Goal: Book appointment/travel/reservation

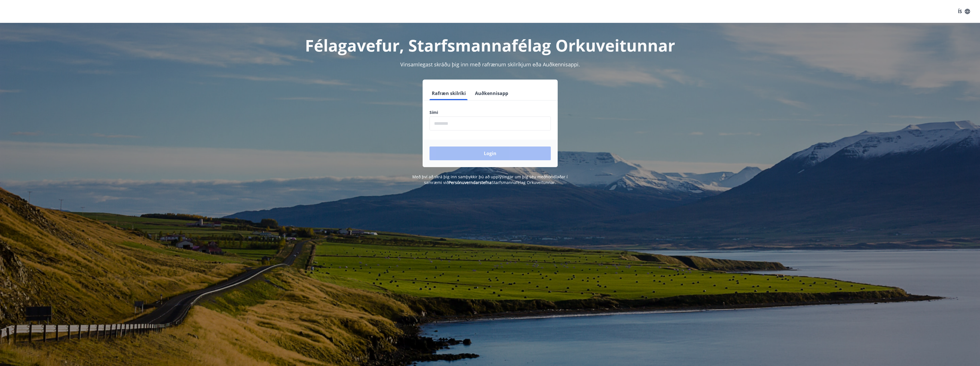
click at [443, 125] on input "phone" at bounding box center [490, 123] width 121 height 14
type input "********"
click at [430, 147] on button "Login" at bounding box center [490, 154] width 121 height 14
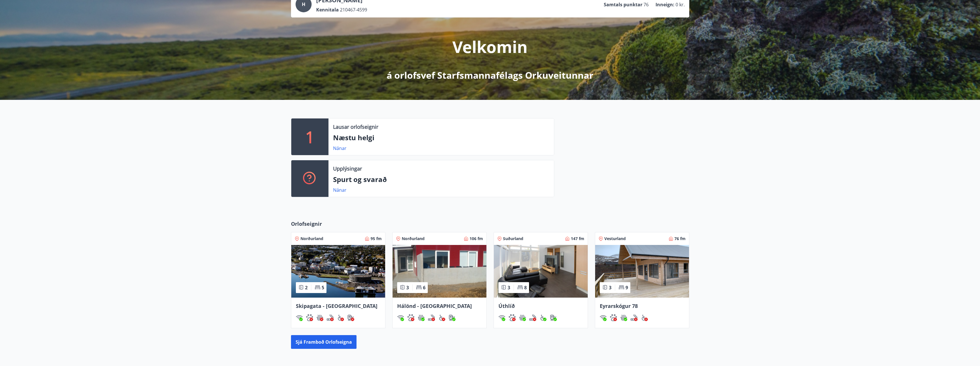
scroll to position [106, 0]
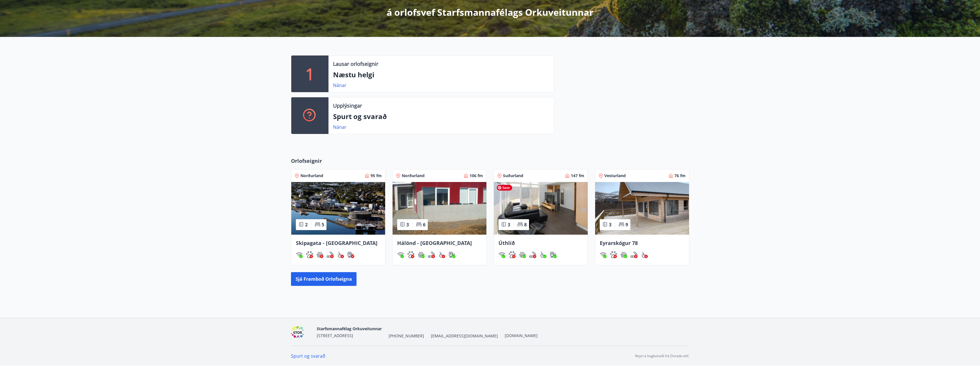
click at [548, 203] on img at bounding box center [541, 208] width 94 height 53
click at [346, 281] on button "Sjá framboð orlofseigna" at bounding box center [324, 279] width 66 height 14
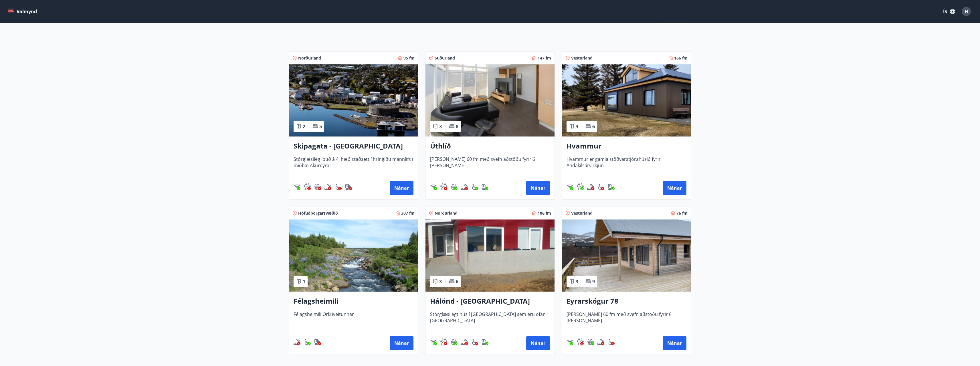
scroll to position [86, 0]
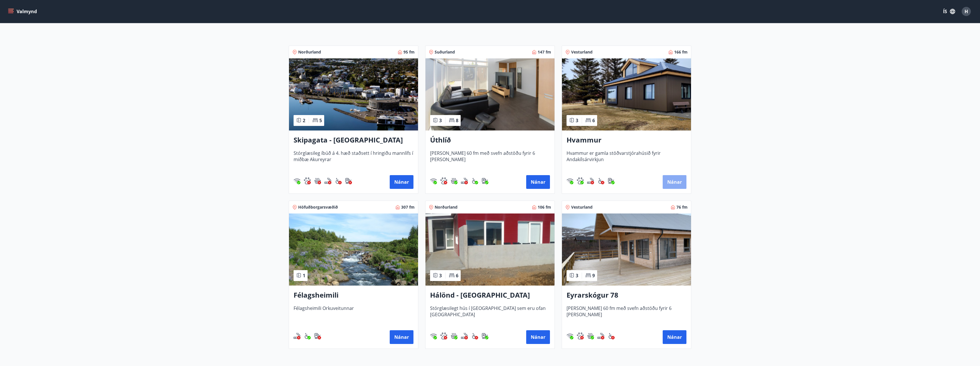
click at [678, 183] on button "Nánar" at bounding box center [675, 182] width 24 height 14
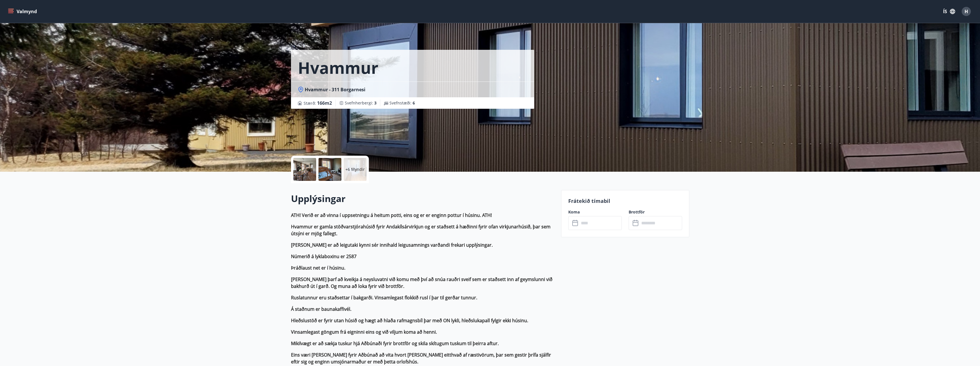
click at [331, 169] on div at bounding box center [330, 169] width 23 height 23
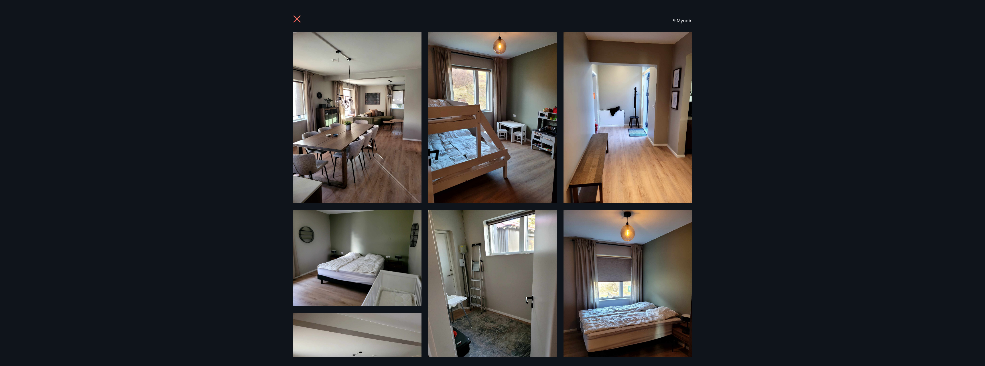
click at [300, 18] on icon at bounding box center [297, 19] width 9 height 9
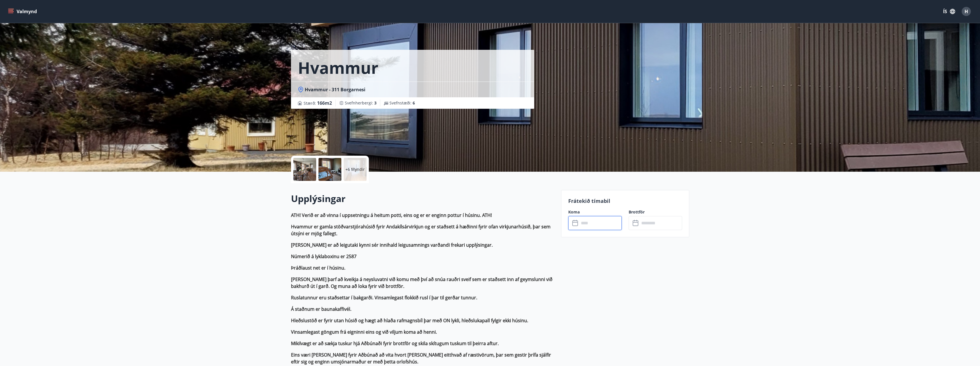
click at [586, 222] on input "text" at bounding box center [600, 223] width 43 height 14
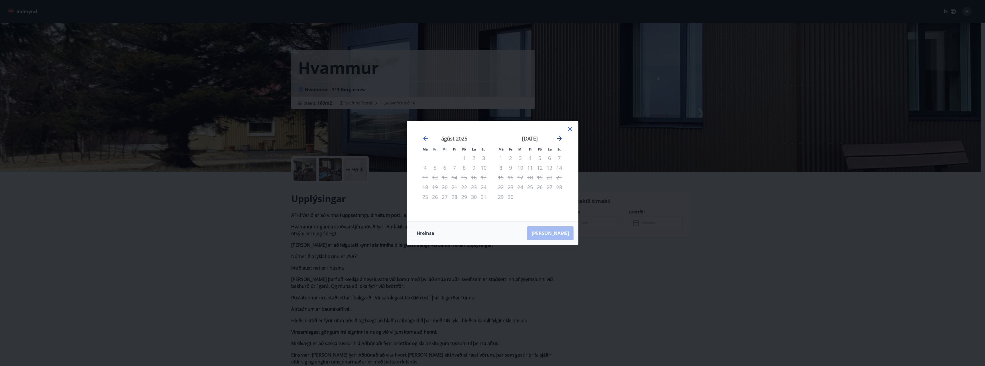
click at [559, 137] on icon "Move forward to switch to the next month." at bounding box center [559, 138] width 5 height 5
click at [435, 167] on div "9" at bounding box center [435, 168] width 10 height 10
click at [561, 136] on icon "Move forward to switch to the next month." at bounding box center [559, 138] width 7 height 7
click at [539, 187] on div "21" at bounding box center [540, 187] width 10 height 10
click at [521, 198] on div "26" at bounding box center [520, 197] width 10 height 10
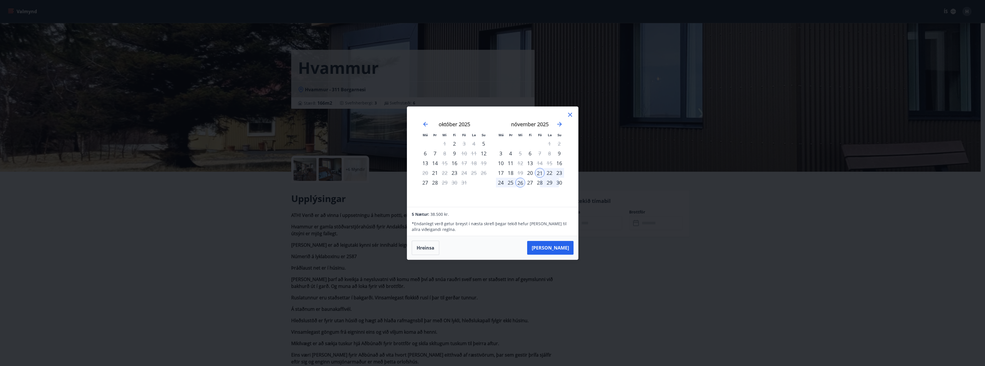
click at [569, 113] on icon at bounding box center [569, 114] width 7 height 7
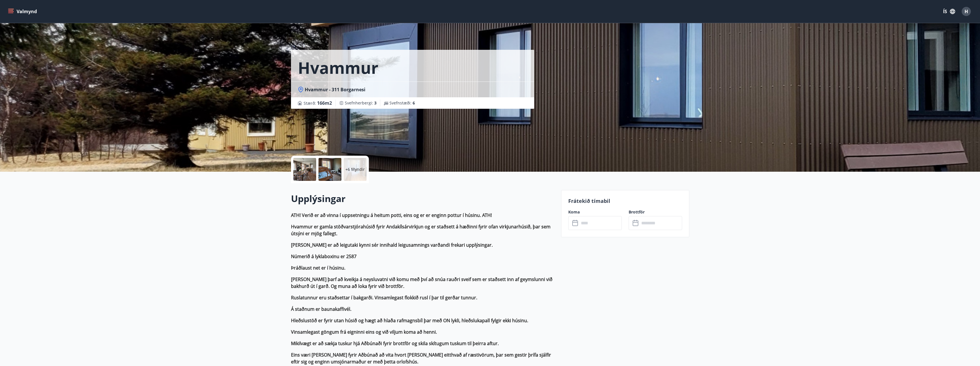
click at [19, 11] on button "Valmynd" at bounding box center [23, 11] width 32 height 10
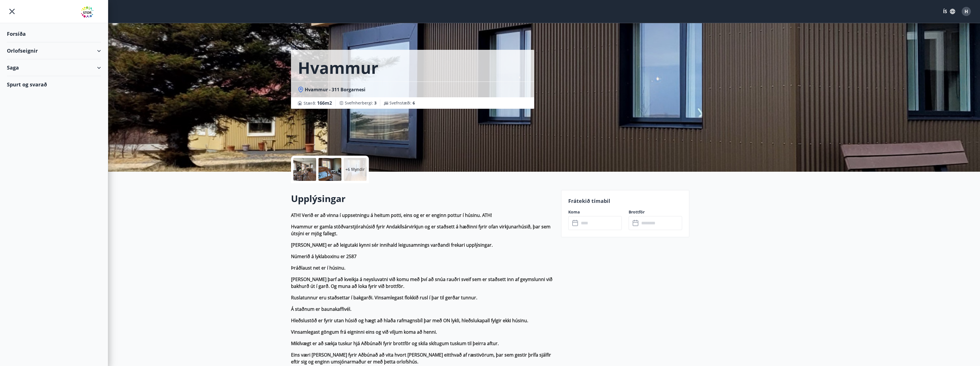
click at [17, 51] on div "Orlofseignir" at bounding box center [54, 50] width 94 height 17
click at [27, 66] on div "Framboð" at bounding box center [53, 65] width 85 height 12
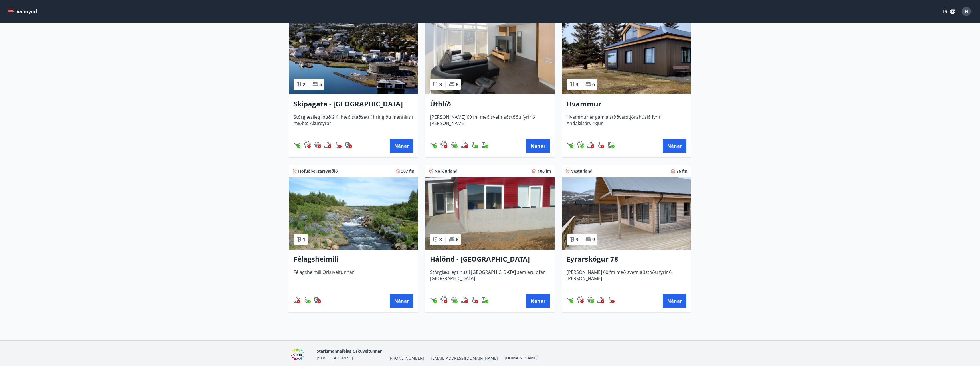
scroll to position [114, 0]
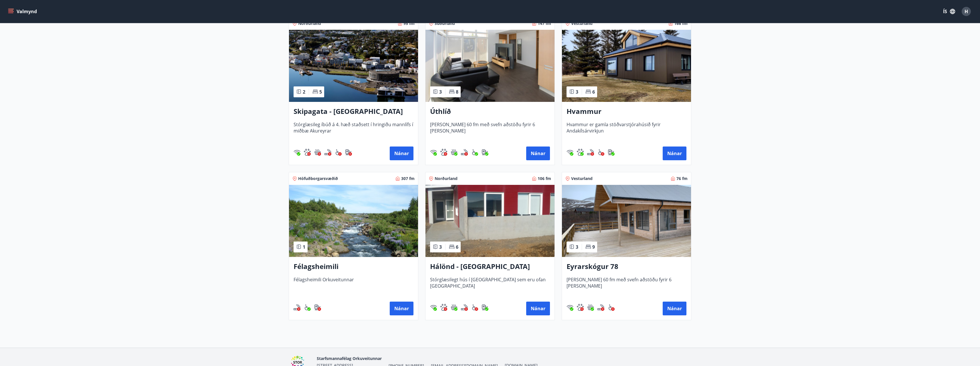
click at [596, 128] on span "Hvammur er gamla stöðvarstjórahúsið fyrir Andakílsárvirkjun" at bounding box center [627, 130] width 120 height 19
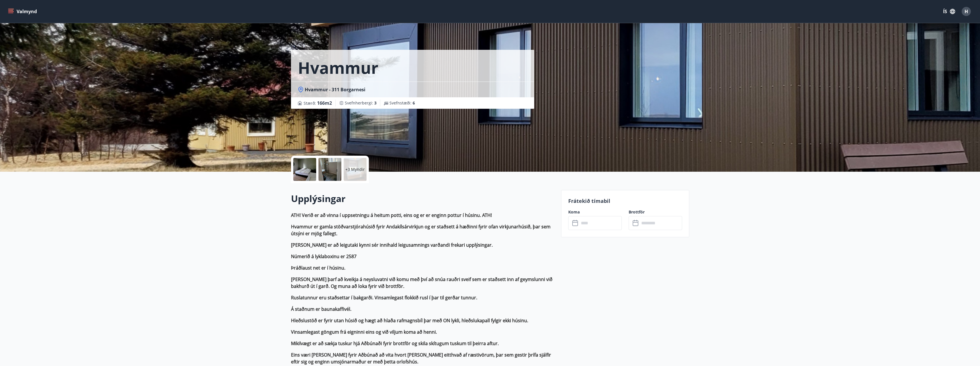
scroll to position [86, 0]
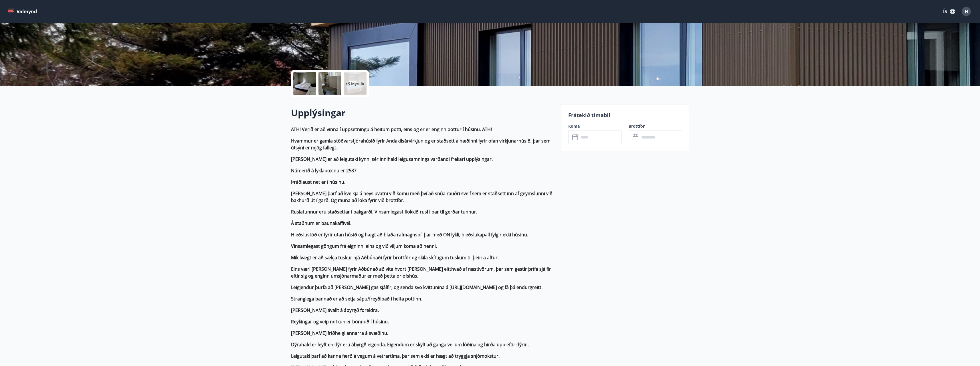
click at [590, 138] on input "text" at bounding box center [600, 137] width 43 height 14
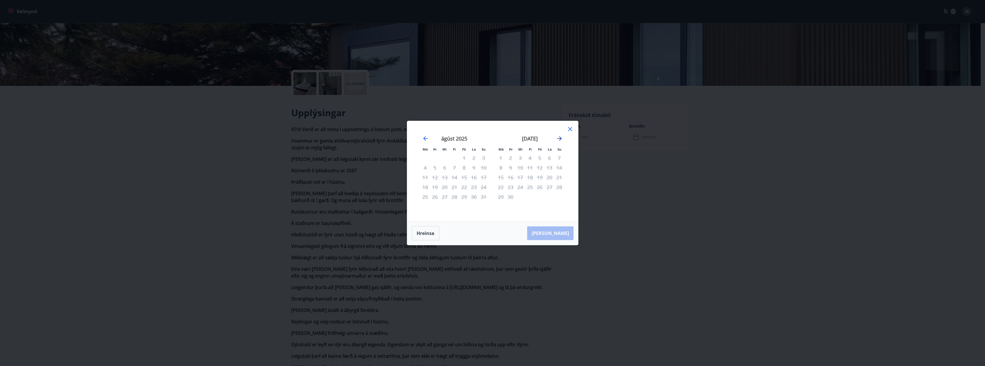
click at [560, 138] on icon "Move forward to switch to the next month." at bounding box center [559, 138] width 7 height 7
click at [559, 137] on icon "Move forward to switch to the next month." at bounding box center [559, 138] width 5 height 5
click at [561, 136] on icon "Move forward to switch to the next month." at bounding box center [559, 138] width 7 height 7
click at [561, 139] on icon "Move forward to switch to the next month." at bounding box center [559, 138] width 7 height 7
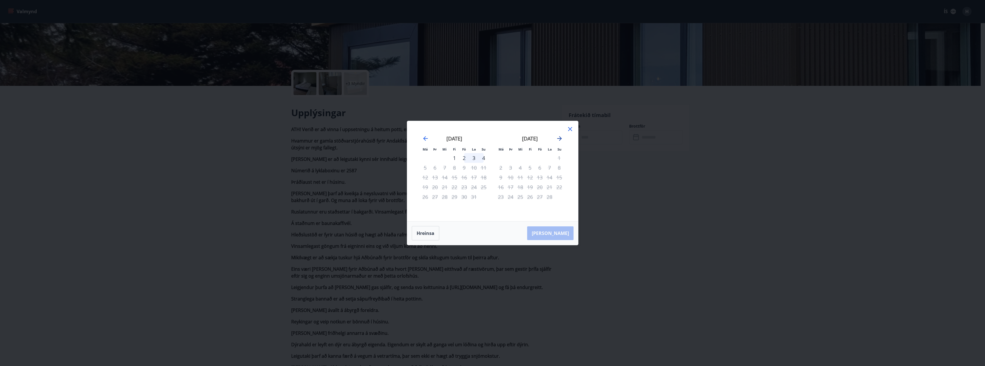
click at [560, 138] on icon "Move forward to switch to the next month." at bounding box center [559, 138] width 5 height 5
click at [560, 137] on icon "Move forward to switch to the next month." at bounding box center [559, 138] width 7 height 7
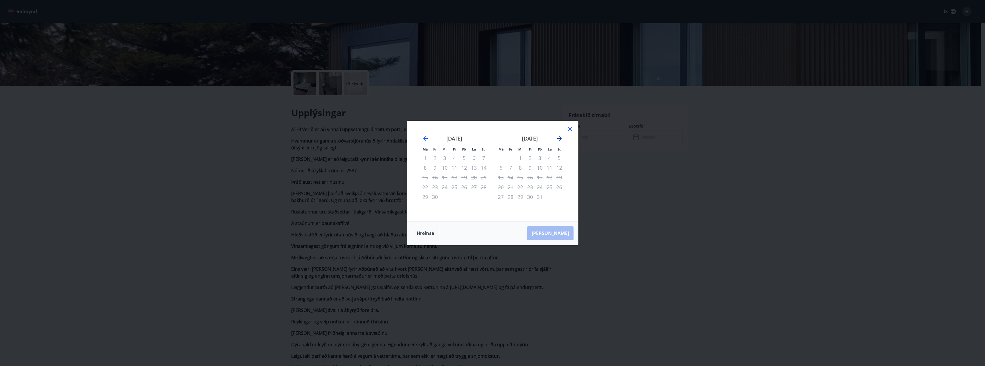
click at [560, 136] on icon "Move forward to switch to the next month." at bounding box center [559, 138] width 7 height 7
click at [570, 129] on icon at bounding box center [570, 129] width 4 height 4
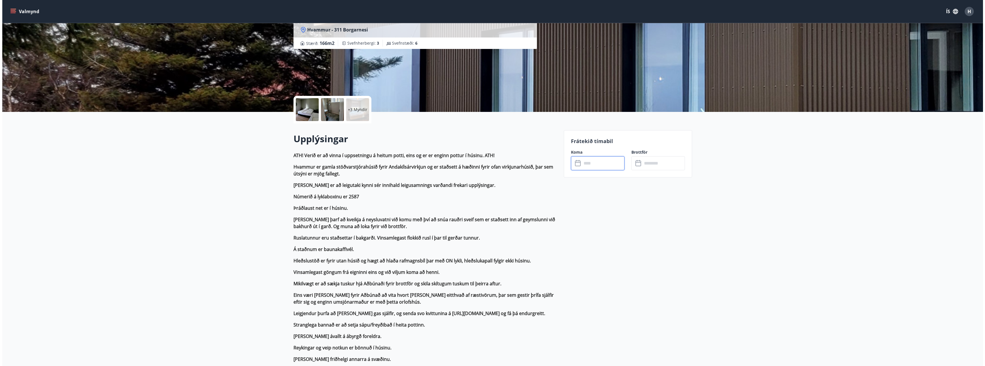
scroll to position [0, 0]
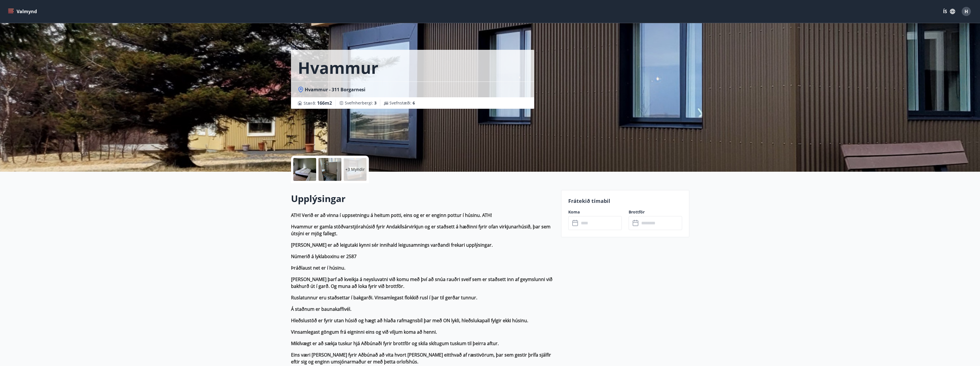
click at [307, 168] on div at bounding box center [304, 169] width 23 height 23
